Goal: Communication & Community: Participate in discussion

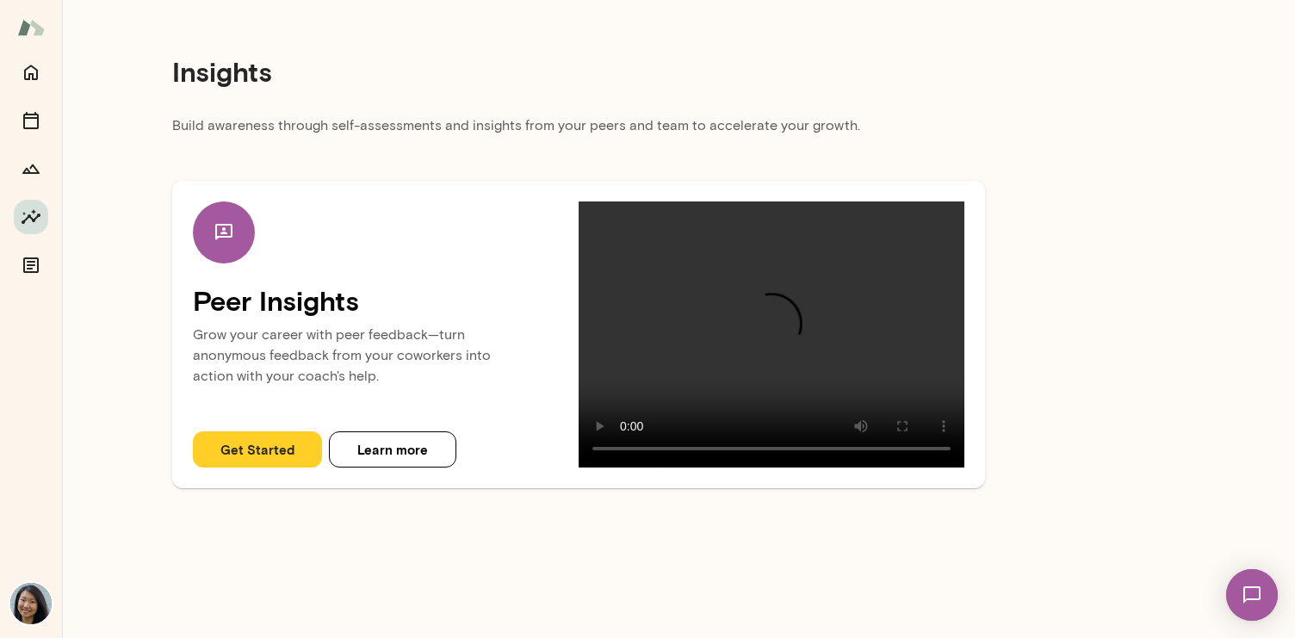
click at [631, 96] on div "Insights" at bounding box center [578, 72] width 813 height 88
click at [632, 115] on div "Insights" at bounding box center [578, 72] width 813 height 88
click at [1255, 590] on img at bounding box center [1252, 595] width 71 height 71
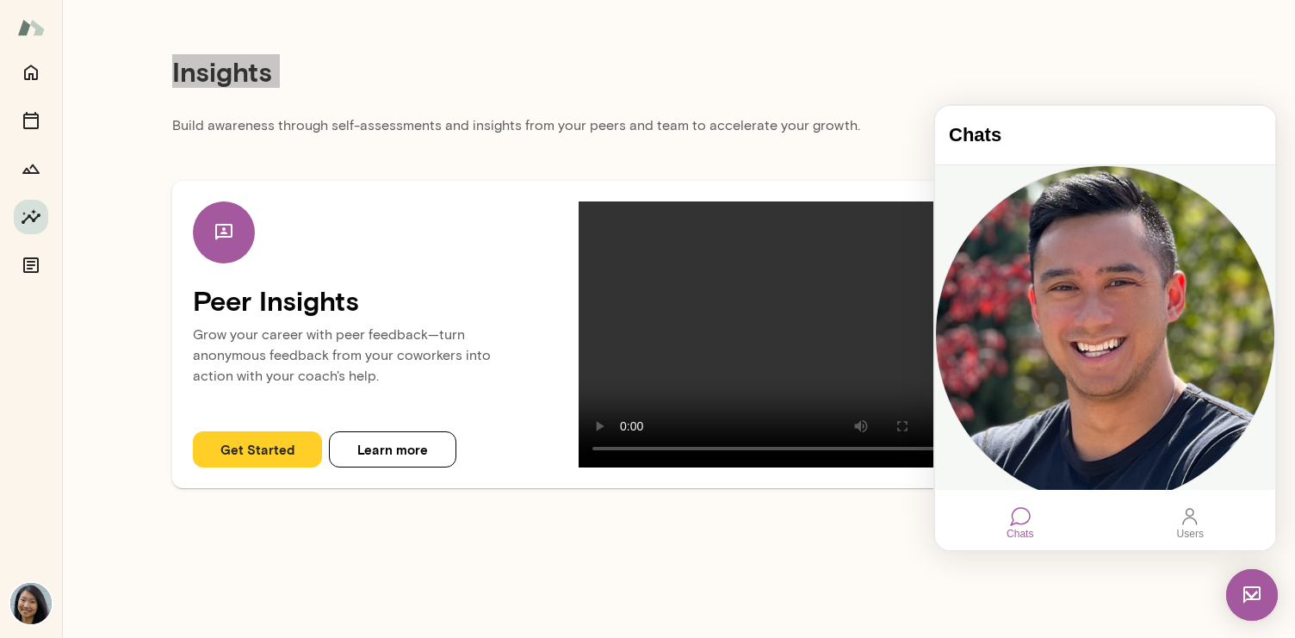
click at [1083, 513] on div "[PERSON_NAME]" at bounding box center [1105, 517] width 340 height 9
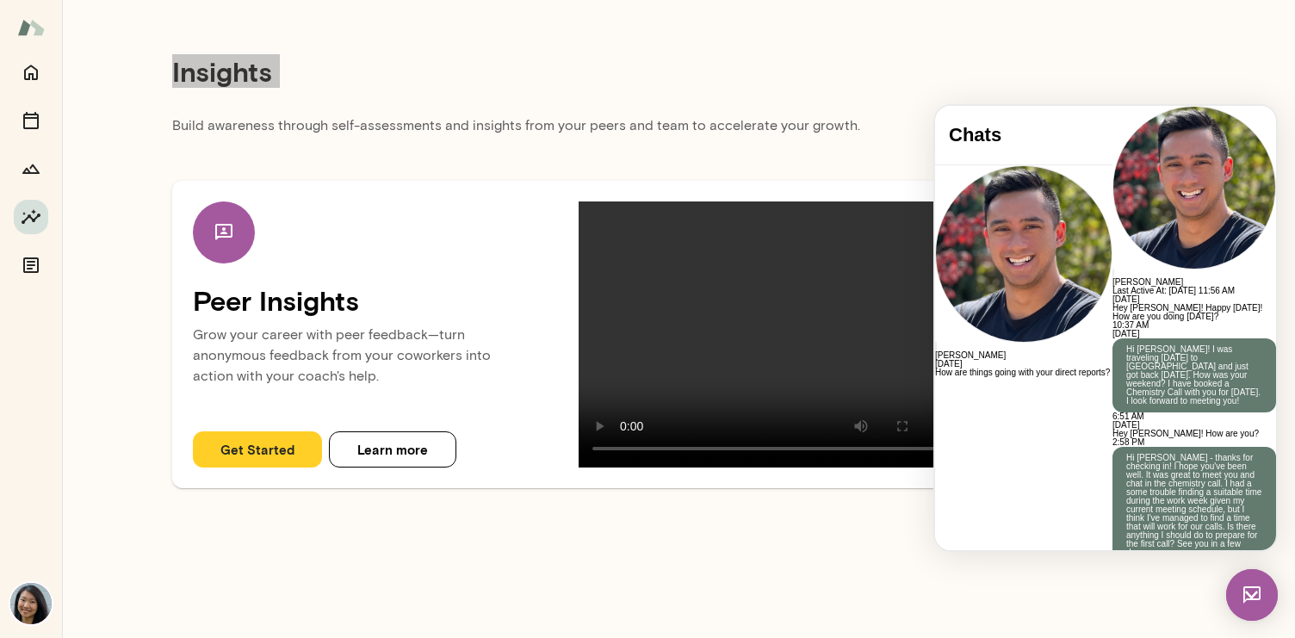
scroll to position [2357, 0]
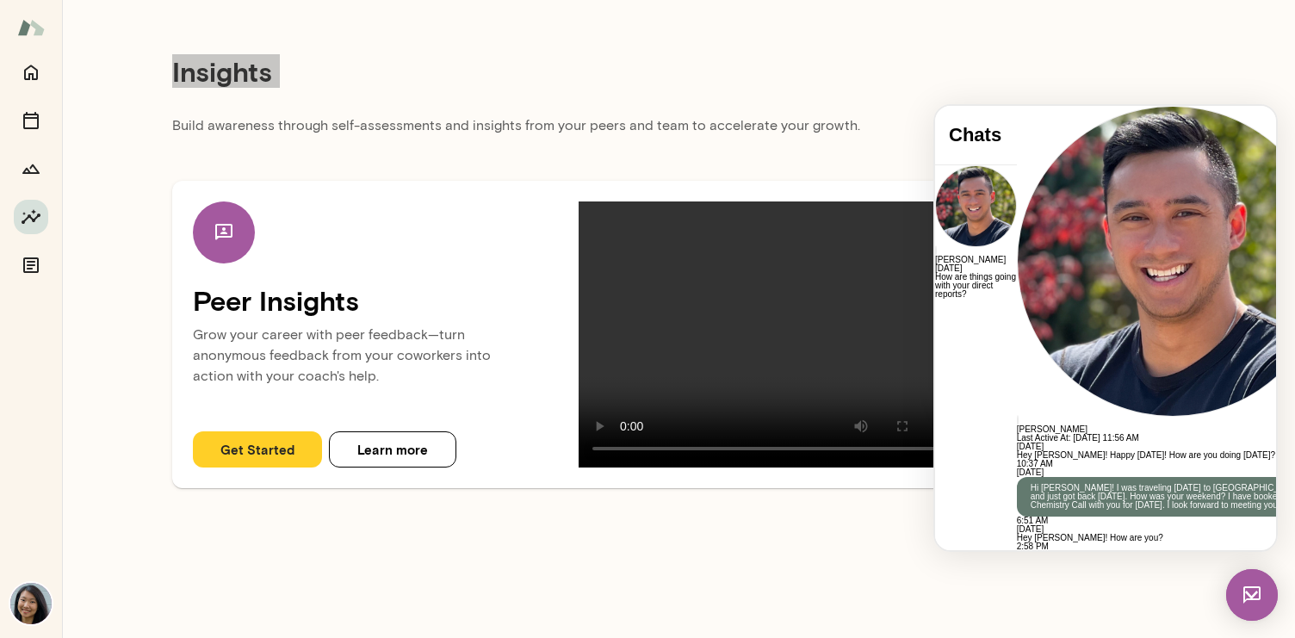
scroll to position [2422, 0]
drag, startPoint x: 1073, startPoint y: 480, endPoint x: 1292, endPoint y: 480, distance: 218.7
click at [1276, 480] on html "Chats Mark Guzman Thursday How are things going with your direct reports? Chats…" at bounding box center [1105, 328] width 341 height 444
drag, startPoint x: 1169, startPoint y: 468, endPoint x: 1169, endPoint y: 495, distance: 27.6
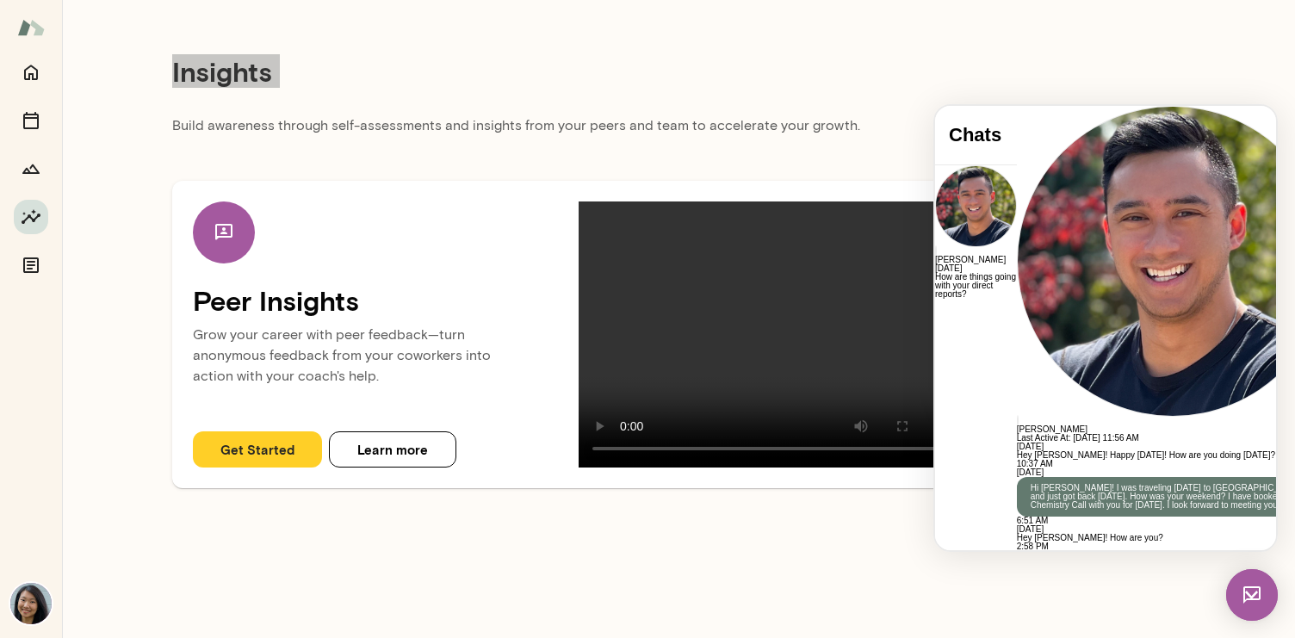
drag, startPoint x: 1174, startPoint y: 462, endPoint x: 1174, endPoint y: 501, distance: 38.7
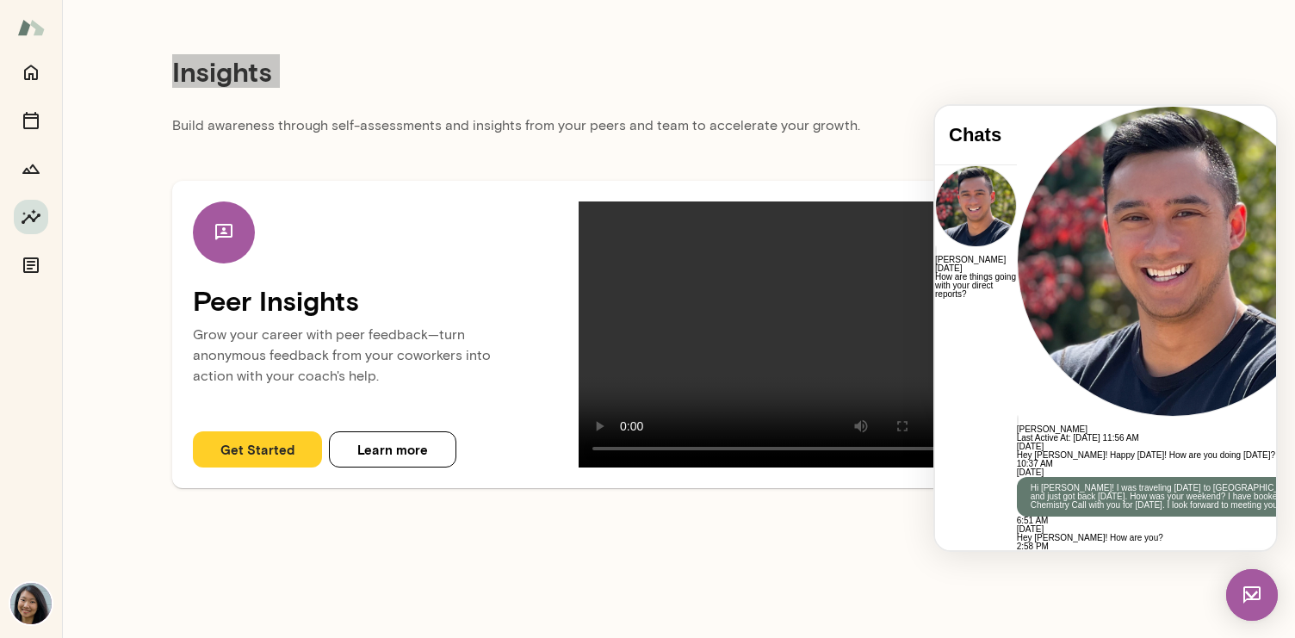
drag, startPoint x: 1193, startPoint y: 473, endPoint x: 1194, endPoint y: 503, distance: 30.2
drag, startPoint x: 1065, startPoint y: 455, endPoint x: 1199, endPoint y: 510, distance: 145.2
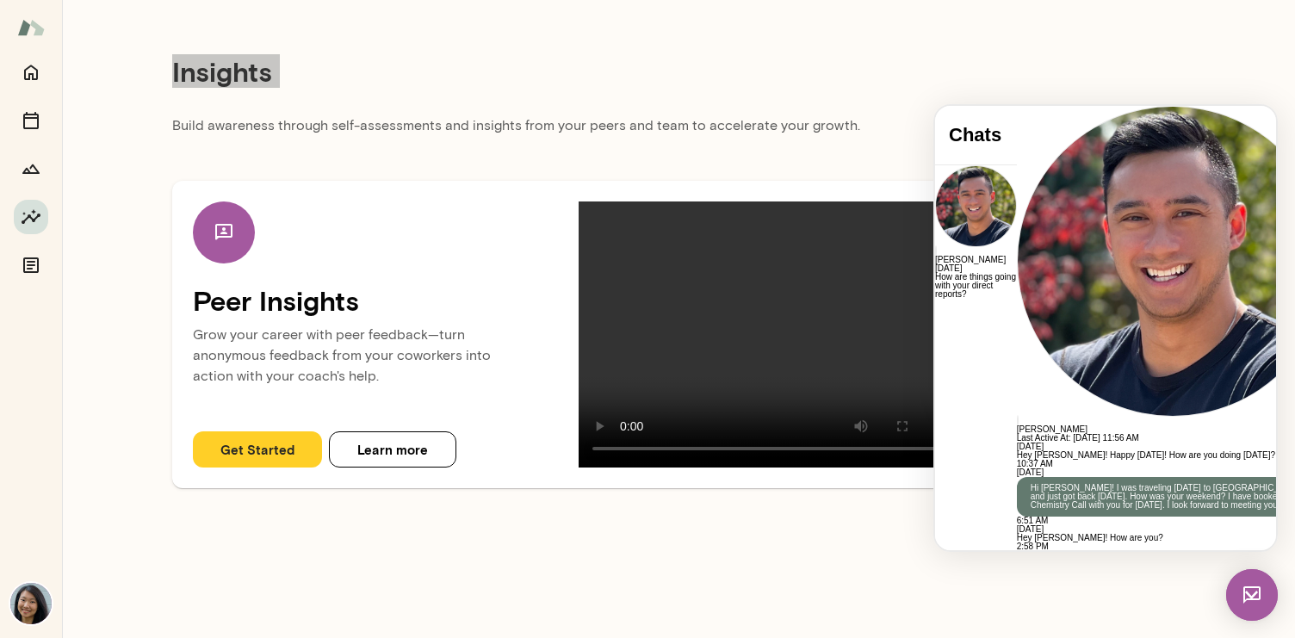
scroll to position [29, 0]
drag, startPoint x: 1158, startPoint y: 479, endPoint x: 1162, endPoint y: 516, distance: 37.3
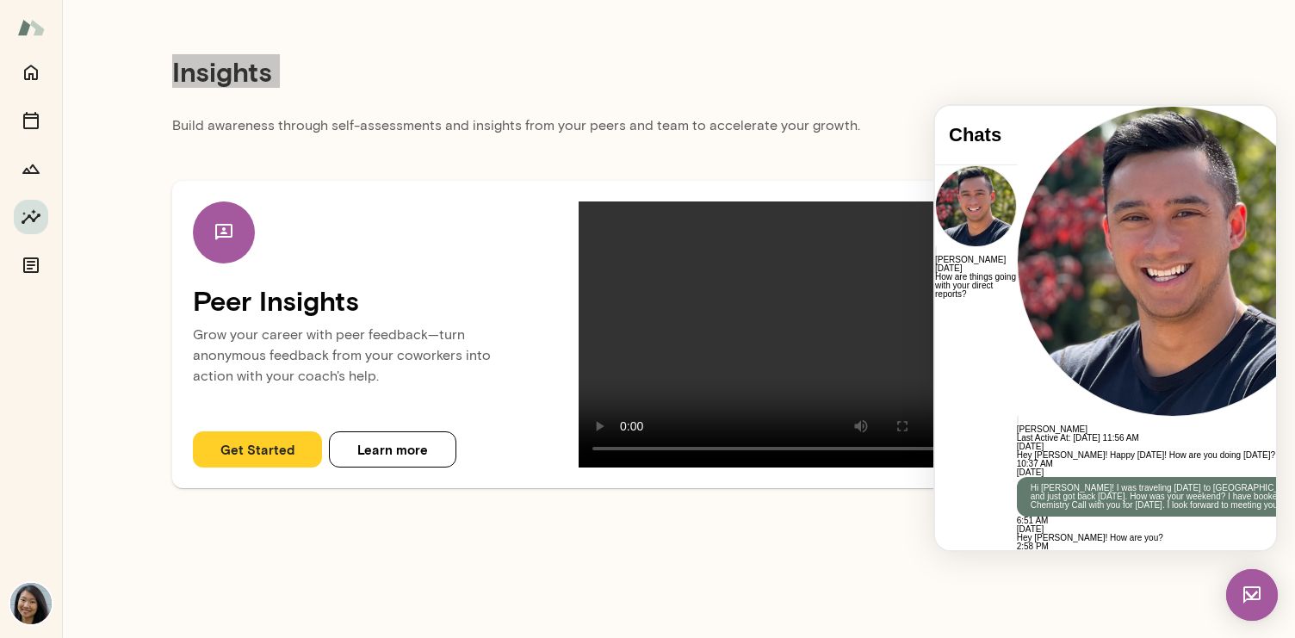
drag, startPoint x: 963, startPoint y: 492, endPoint x: 1202, endPoint y: 484, distance: 238.6
drag, startPoint x: 1176, startPoint y: 486, endPoint x: 1230, endPoint y: 466, distance: 57.2
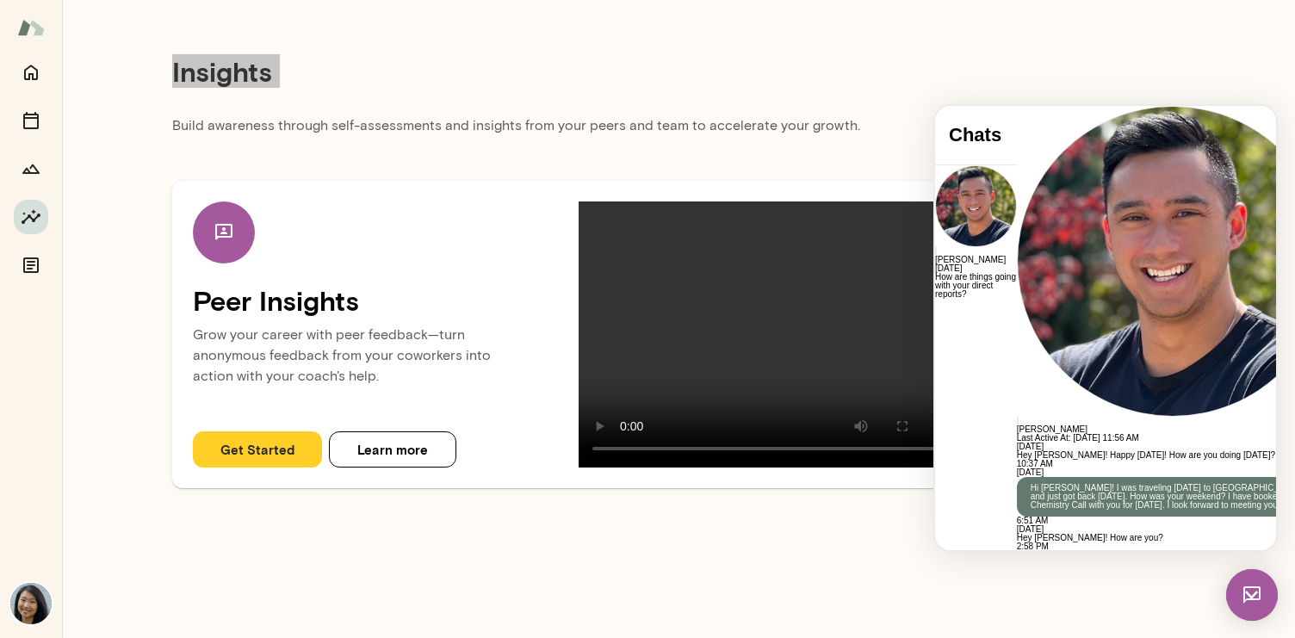
scroll to position [62, 0]
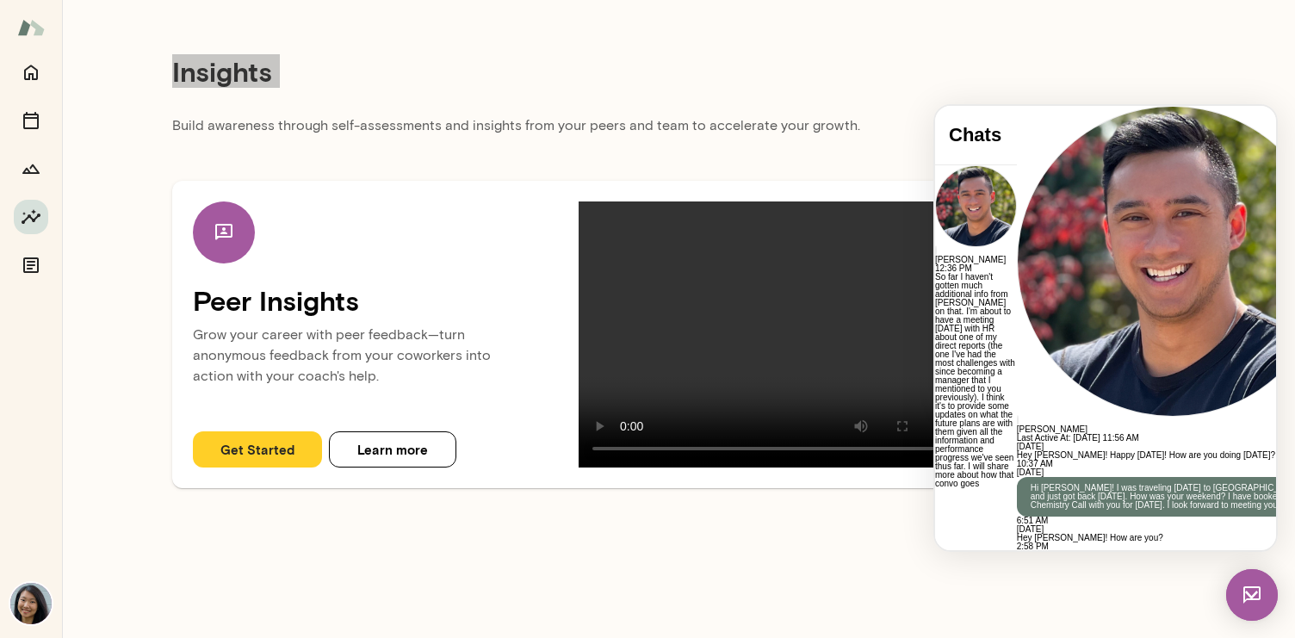
scroll to position [2611, 0]
drag, startPoint x: 1122, startPoint y: 296, endPoint x: 1121, endPoint y: 344, distance: 48.2
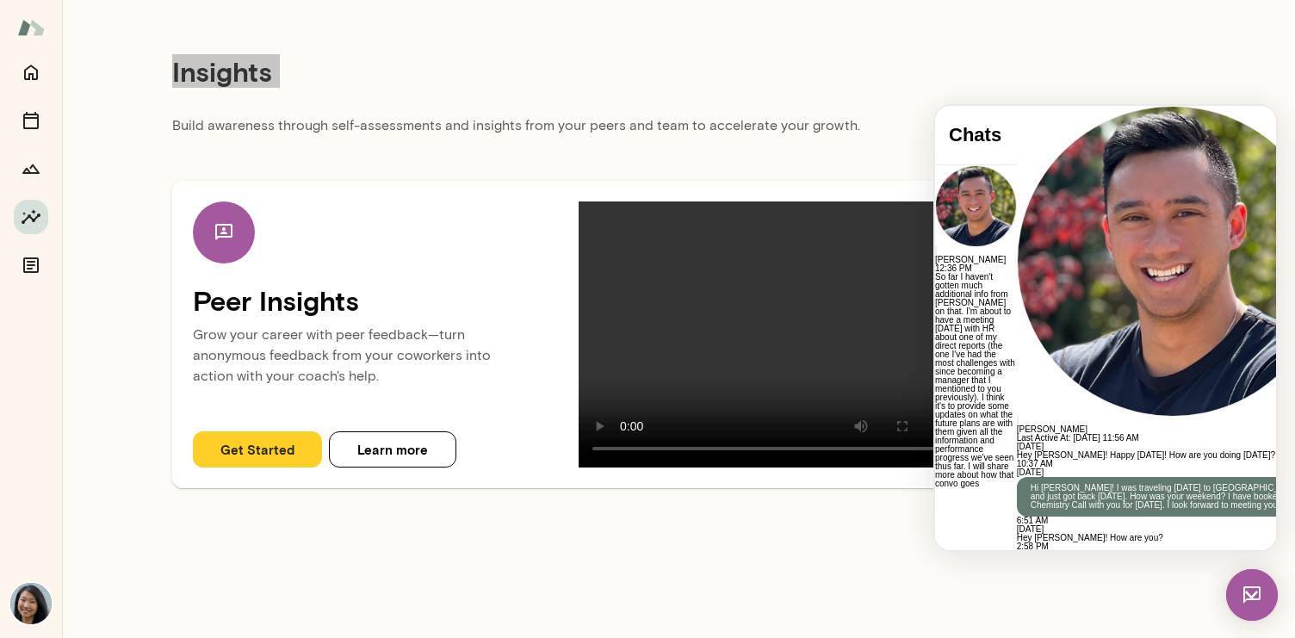
click at [1096, 34] on main "Insights Build awareness through self-assessments and insights from your peers …" at bounding box center [678, 319] width 1233 height 638
click at [1040, 73] on div "Insights Build awareness through self-assessments and insights from your peers …" at bounding box center [578, 251] width 1033 height 502
